Goal: Task Accomplishment & Management: Complete application form

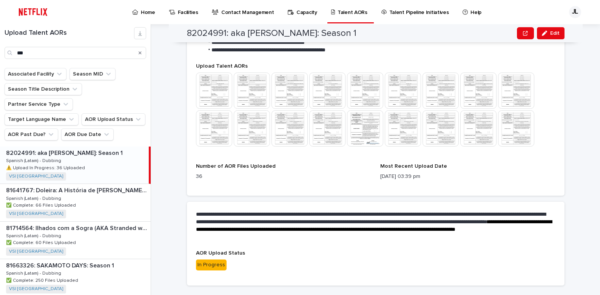
scroll to position [236, 0]
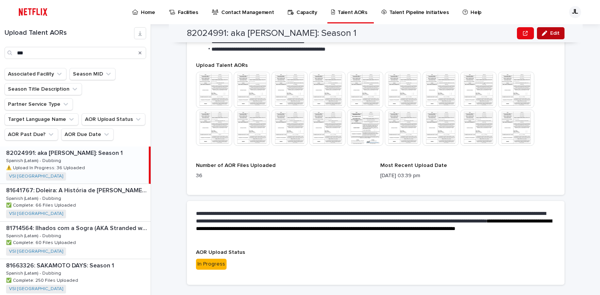
click at [545, 36] on div "button" at bounding box center [546, 33] width 8 height 5
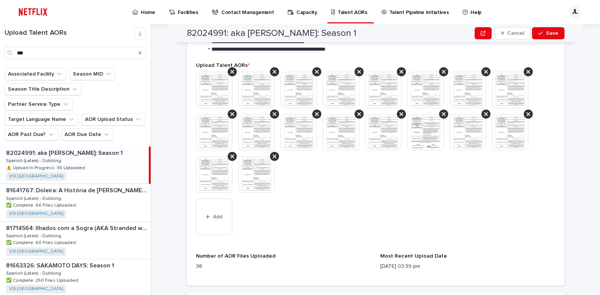
scroll to position [256, 0]
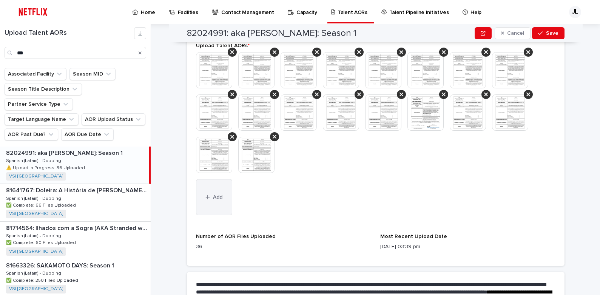
click at [216, 200] on button "Add" at bounding box center [214, 197] width 36 height 36
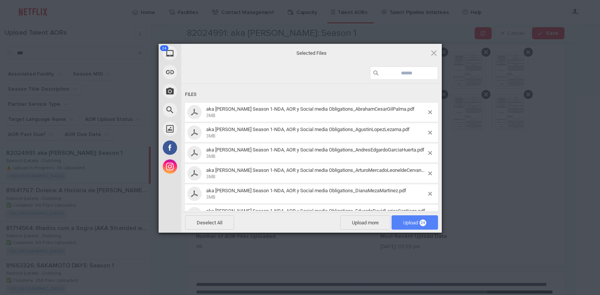
click at [404, 223] on span "Upload 24" at bounding box center [414, 223] width 23 height 6
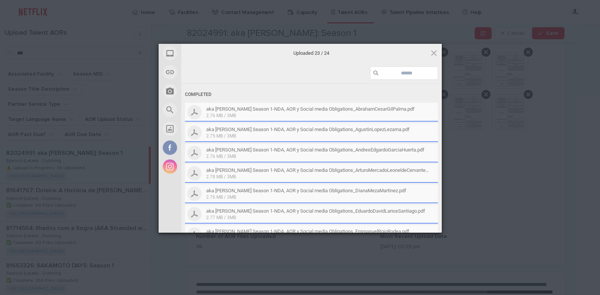
scroll to position [320, 0]
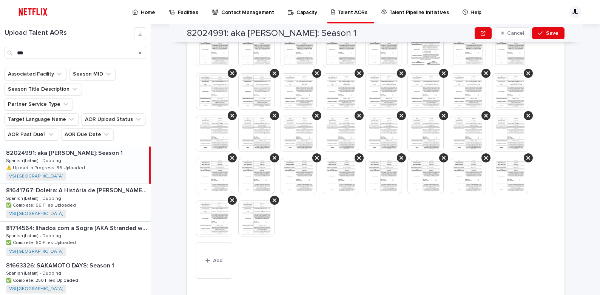
click at [255, 214] on img at bounding box center [256, 218] width 36 height 36
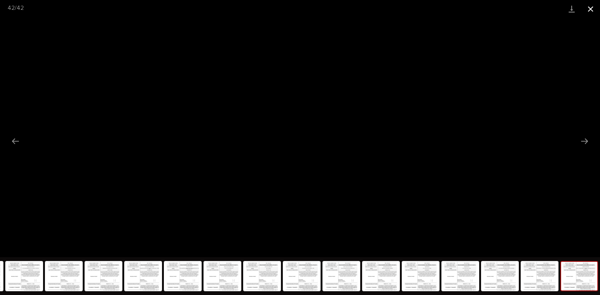
click at [589, 9] on button "Close gallery" at bounding box center [590, 9] width 19 height 18
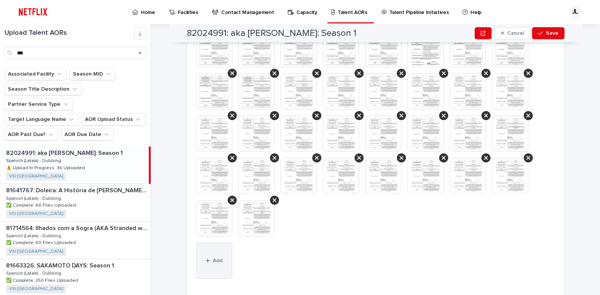
click at [213, 259] on span "Add" at bounding box center [217, 260] width 9 height 5
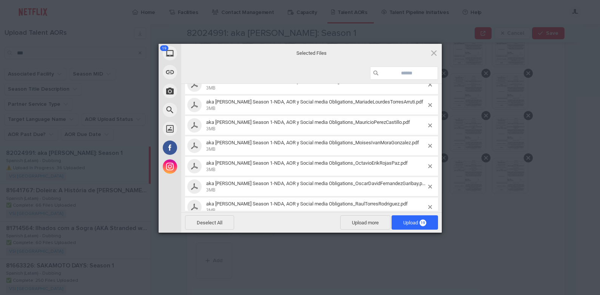
scroll to position [0, 0]
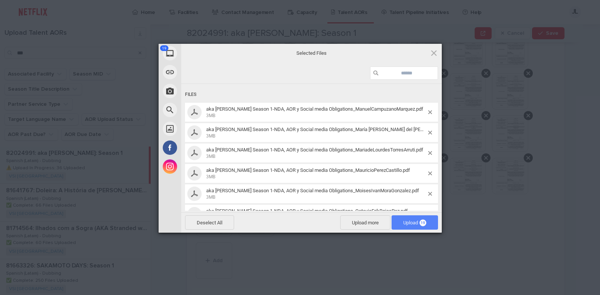
click at [411, 224] on span "Upload 19" at bounding box center [414, 223] width 23 height 6
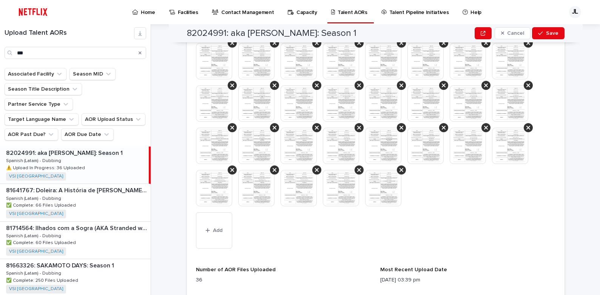
scroll to position [432, 0]
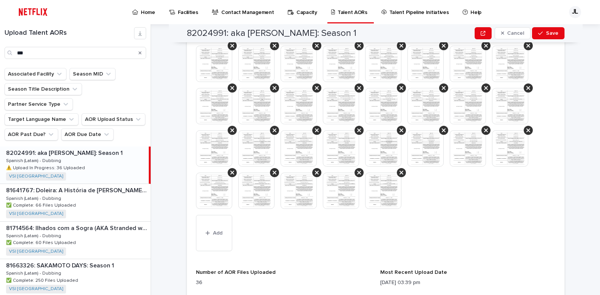
click at [337, 105] on img at bounding box center [341, 106] width 36 height 36
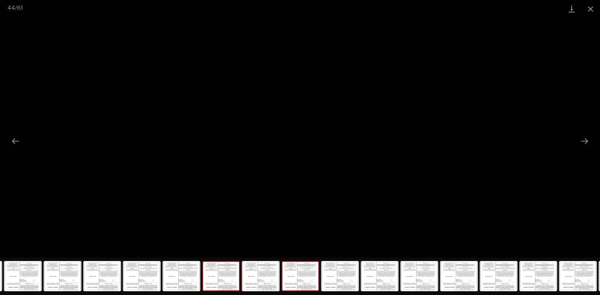
click at [225, 283] on img at bounding box center [221, 276] width 36 height 29
click at [255, 278] on img at bounding box center [261, 276] width 36 height 29
click at [234, 279] on img at bounding box center [221, 276] width 36 height 29
click at [342, 276] on img at bounding box center [340, 276] width 36 height 29
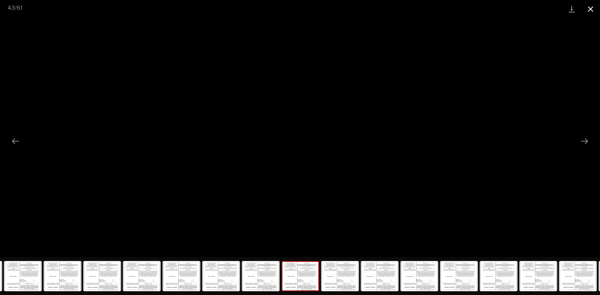
click at [590, 14] on button "Close gallery" at bounding box center [590, 9] width 19 height 18
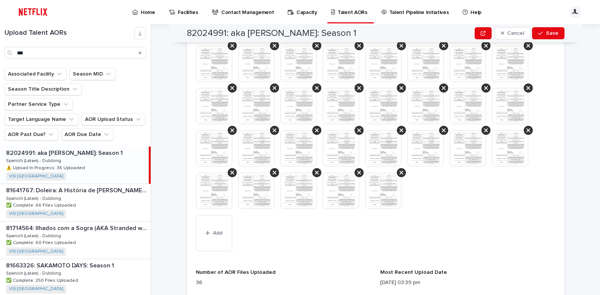
click at [374, 187] on img at bounding box center [383, 191] width 36 height 36
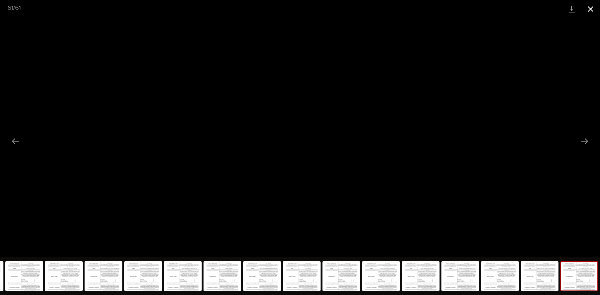
click at [593, 6] on button "Close gallery" at bounding box center [590, 9] width 19 height 18
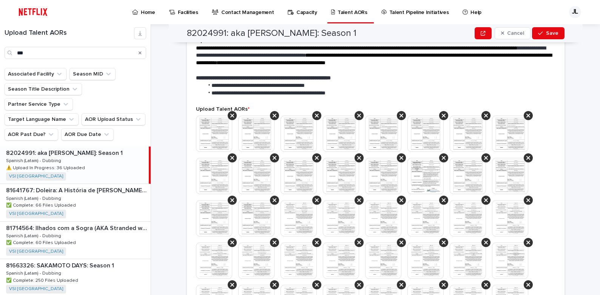
scroll to position [192, 0]
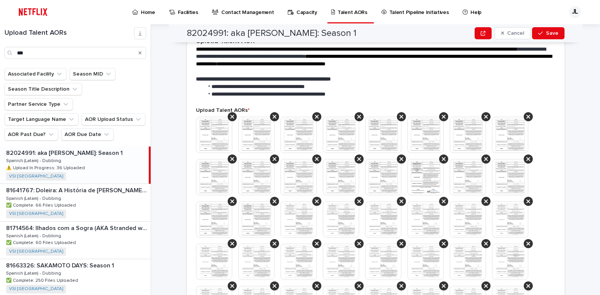
click at [208, 138] on img at bounding box center [214, 135] width 36 height 36
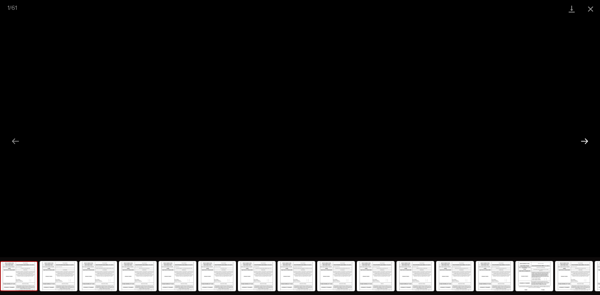
click at [587, 139] on button "Next slide" at bounding box center [585, 141] width 16 height 15
click at [587, 9] on button "Close gallery" at bounding box center [590, 9] width 19 height 18
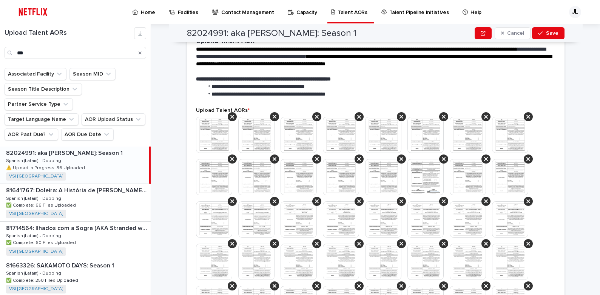
click at [419, 177] on img at bounding box center [426, 177] width 36 height 36
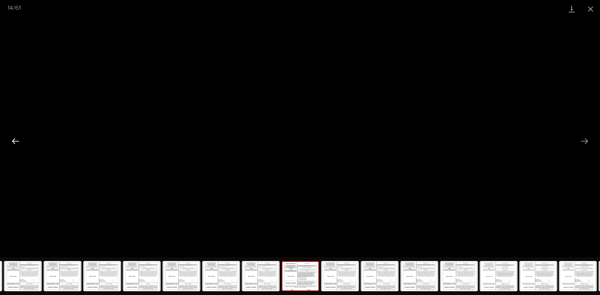
click at [20, 141] on button "Previous slide" at bounding box center [16, 141] width 16 height 15
click at [586, 144] on button "Next slide" at bounding box center [585, 141] width 16 height 15
click at [591, 6] on button "Close gallery" at bounding box center [590, 9] width 19 height 18
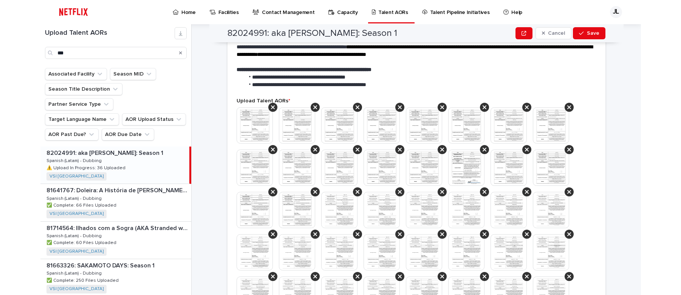
scroll to position [168, 0]
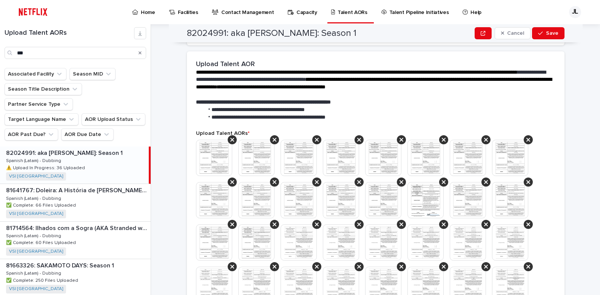
click at [212, 162] on img at bounding box center [214, 158] width 36 height 36
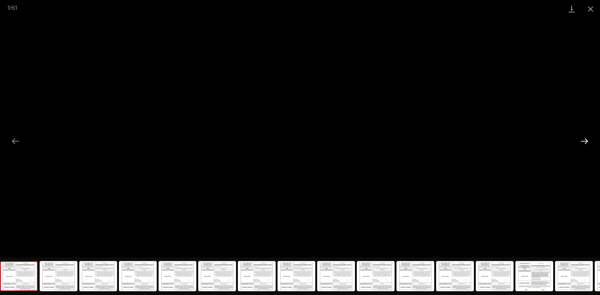
click at [589, 141] on button "Next slide" at bounding box center [585, 141] width 16 height 15
click at [588, 141] on button "Next slide" at bounding box center [585, 141] width 16 height 15
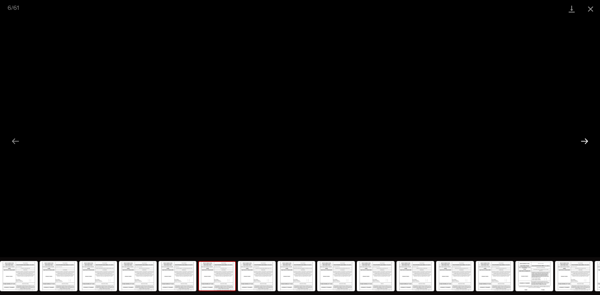
click at [588, 141] on button "Next slide" at bounding box center [585, 141] width 16 height 15
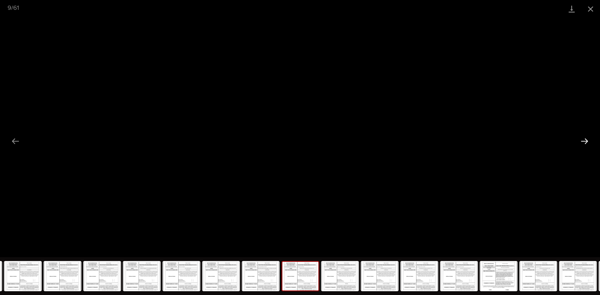
click at [588, 141] on button "Next slide" at bounding box center [585, 141] width 16 height 15
click at [15, 142] on button "Previous slide" at bounding box center [16, 141] width 16 height 15
click at [590, 9] on button "Close gallery" at bounding box center [590, 9] width 19 height 18
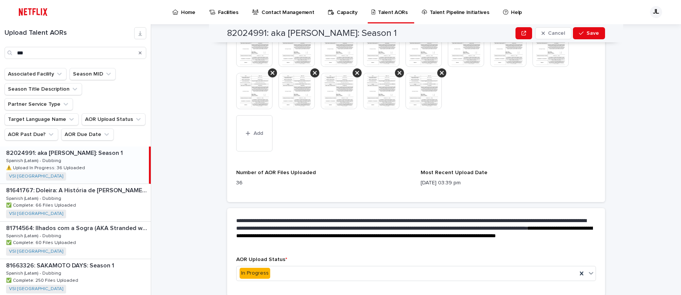
scroll to position [560, 0]
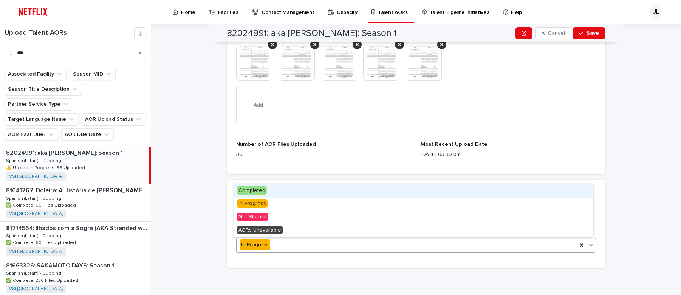
click at [587, 246] on icon at bounding box center [591, 245] width 8 height 8
click at [296, 190] on div "Completed" at bounding box center [413, 190] width 359 height 13
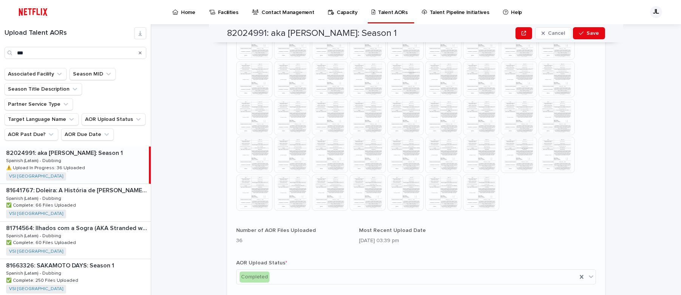
scroll to position [362, 0]
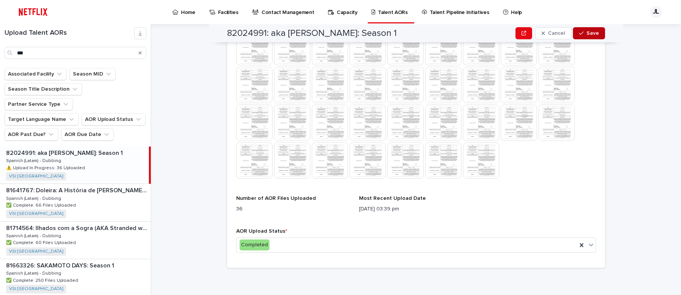
click at [579, 34] on icon "button" at bounding box center [581, 33] width 5 height 5
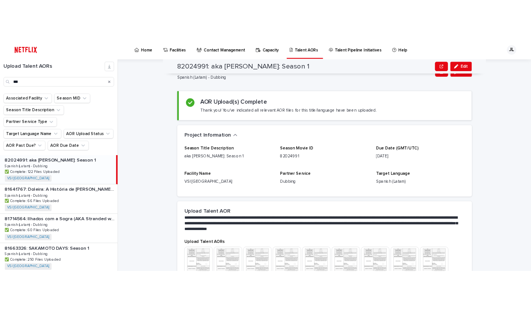
scroll to position [0, 0]
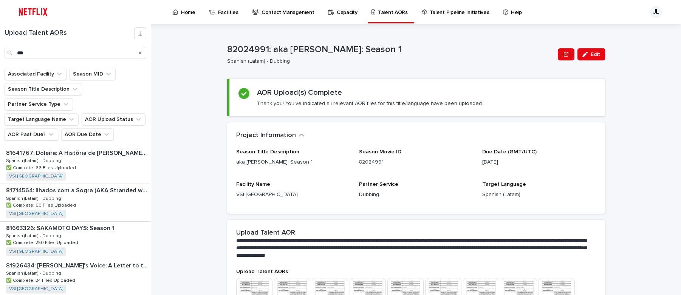
click at [190, 12] on p "Home" at bounding box center [188, 8] width 14 height 16
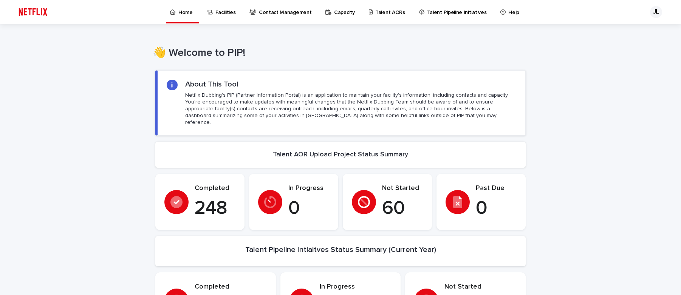
click at [382, 13] on p "Talent AORs" at bounding box center [390, 8] width 30 height 16
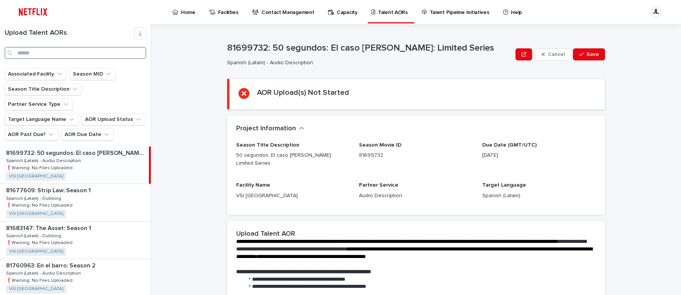
click at [49, 50] on input "Search" at bounding box center [76, 53] width 142 height 12
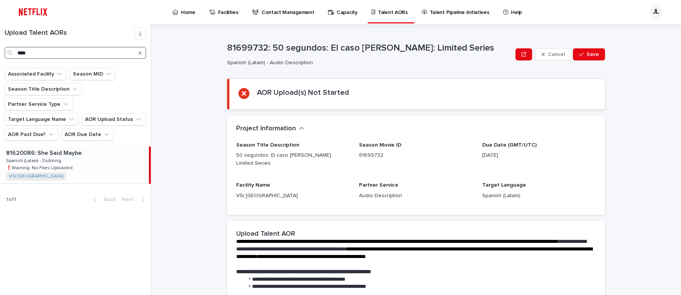
type input "****"
click at [79, 152] on div "81620086: She Said Maybe 81620086: She Said Maybe Spanish (Latam) - Dubbing Spa…" at bounding box center [74, 165] width 149 height 37
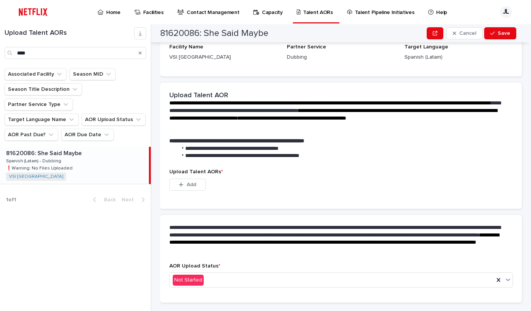
scroll to position [150, 0]
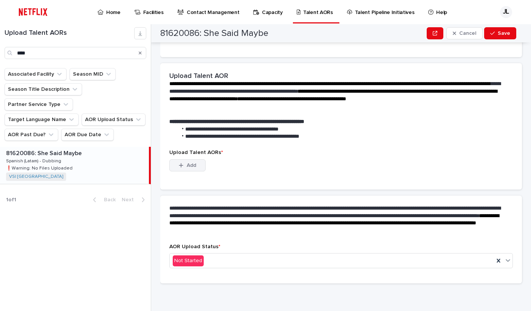
click at [189, 165] on span "Add" at bounding box center [191, 164] width 9 height 5
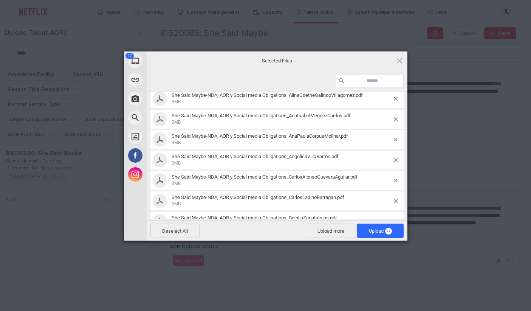
scroll to position [0, 0]
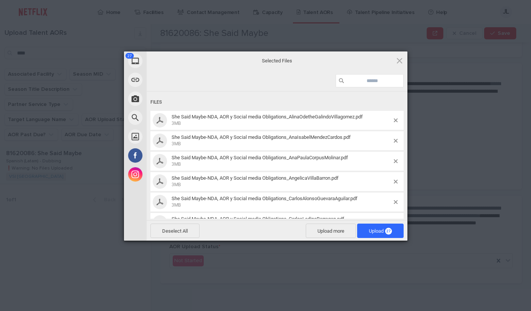
drag, startPoint x: 372, startPoint y: 225, endPoint x: 522, endPoint y: 192, distance: 154.4
click at [374, 224] on span "Upload 27" at bounding box center [380, 230] width 46 height 14
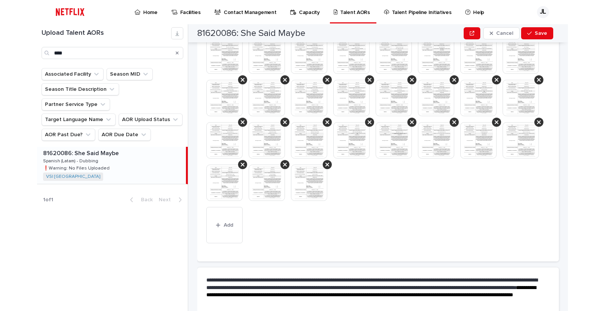
scroll to position [228, 0]
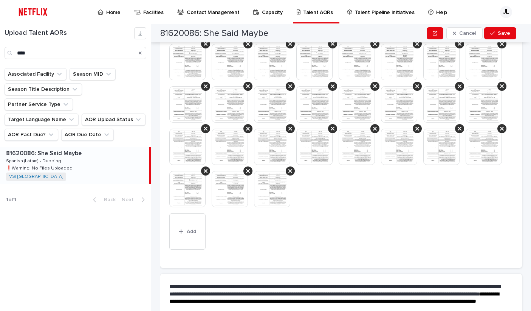
click at [296, 187] on div at bounding box center [275, 189] width 42 height 36
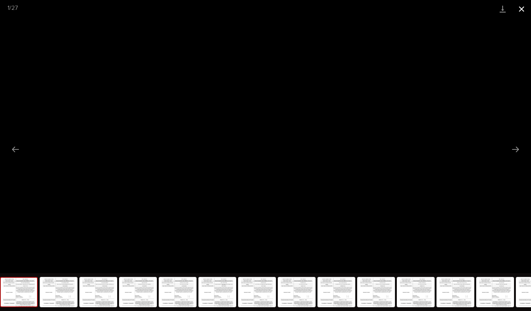
click at [524, 9] on button "Close gallery" at bounding box center [521, 9] width 19 height 18
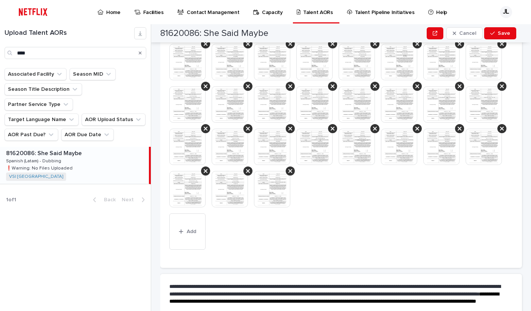
click at [290, 190] on img at bounding box center [272, 189] width 36 height 36
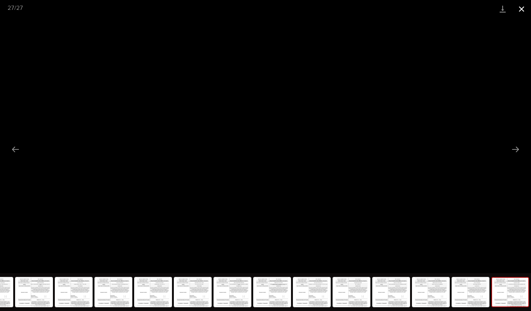
click at [521, 6] on button "Close gallery" at bounding box center [521, 9] width 19 height 18
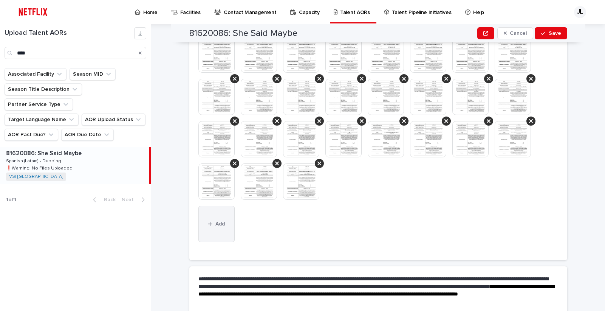
click at [217, 227] on button "Add" at bounding box center [216, 224] width 36 height 36
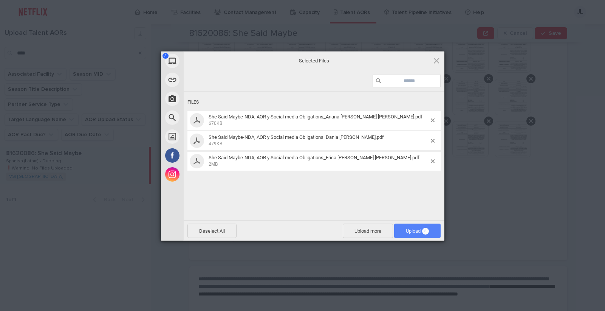
click at [412, 232] on span "Upload 3" at bounding box center [417, 231] width 23 height 6
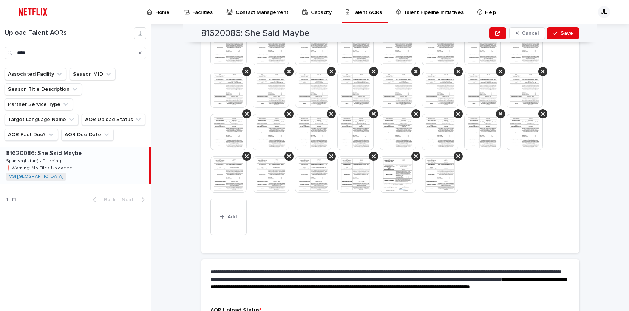
scroll to position [299, 0]
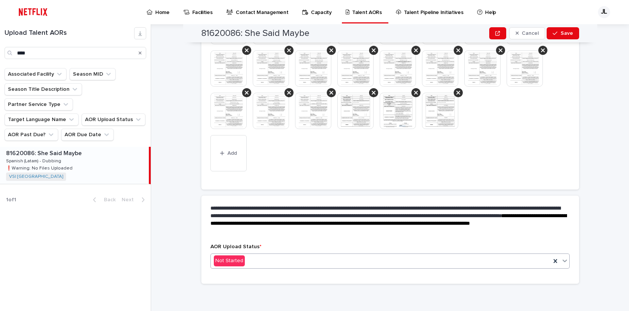
click at [563, 260] on icon at bounding box center [565, 260] width 5 height 3
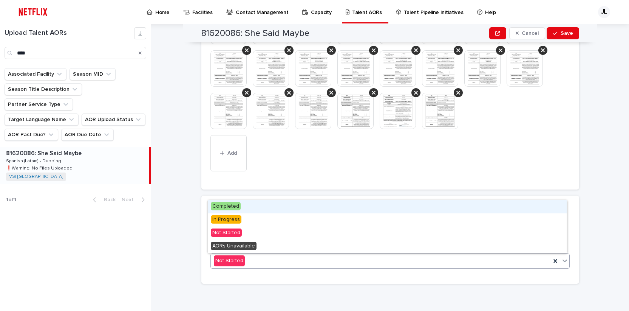
click at [285, 204] on div "Completed" at bounding box center [387, 206] width 359 height 13
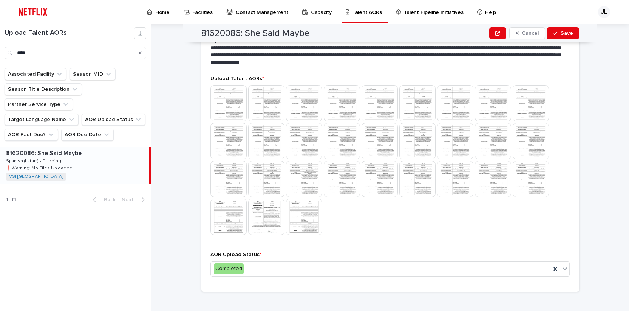
scroll to position [201, 0]
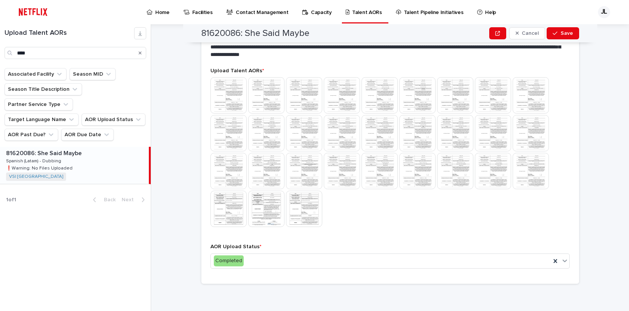
drag, startPoint x: 558, startPoint y: 33, endPoint x: 605, endPoint y: 85, distance: 70.3
click at [558, 33] on div "button" at bounding box center [557, 33] width 8 height 5
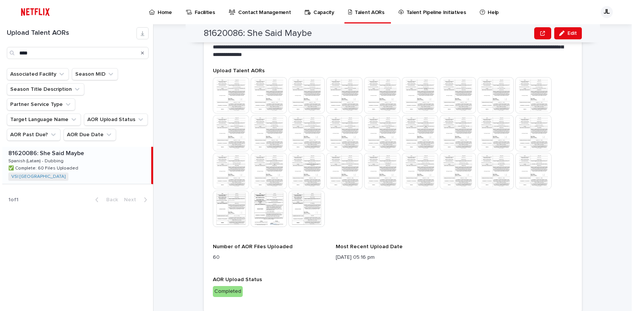
scroll to position [213, 0]
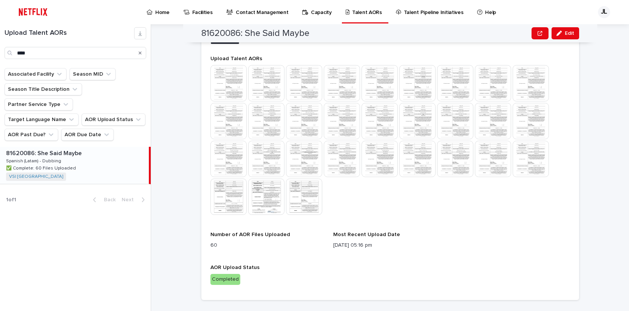
click at [141, 52] on icon "Search" at bounding box center [140, 52] width 3 height 3
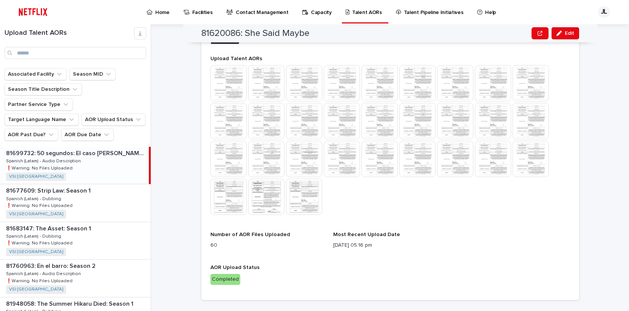
click at [163, 12] on p "Home" at bounding box center [162, 8] width 14 height 16
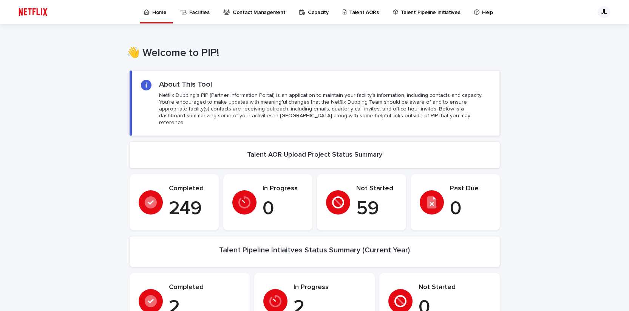
click at [349, 12] on p "Talent AORs" at bounding box center [364, 8] width 30 height 16
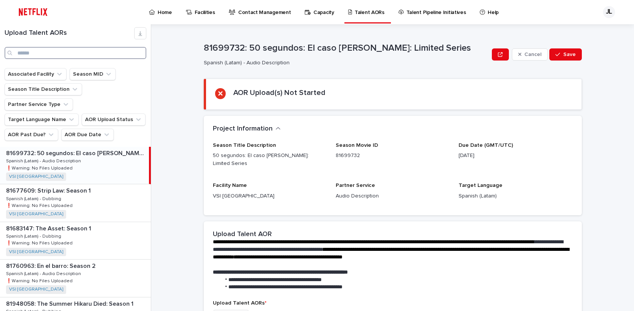
click at [91, 52] on input "Search" at bounding box center [76, 53] width 142 height 12
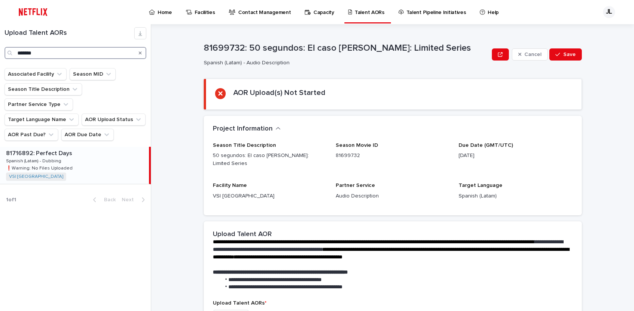
type input "*******"
click at [97, 147] on div "81716892: Perfect Days 81716892: Perfect Days Spanish (Latam) - Dubbing Spanish…" at bounding box center [74, 165] width 149 height 37
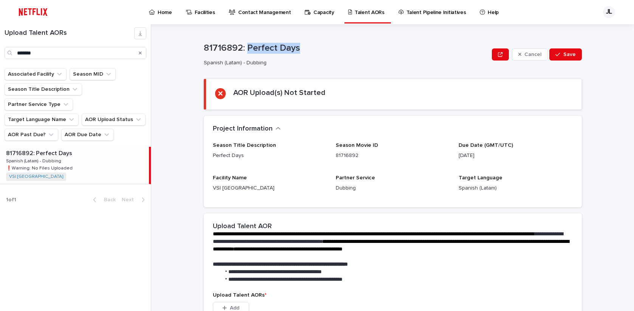
drag, startPoint x: 245, startPoint y: 48, endPoint x: 297, endPoint y: 44, distance: 52.3
click at [297, 44] on p "81716892: Perfect Days" at bounding box center [346, 48] width 285 height 11
copy p "Perfect Days"
